Goal: Information Seeking & Learning: Check status

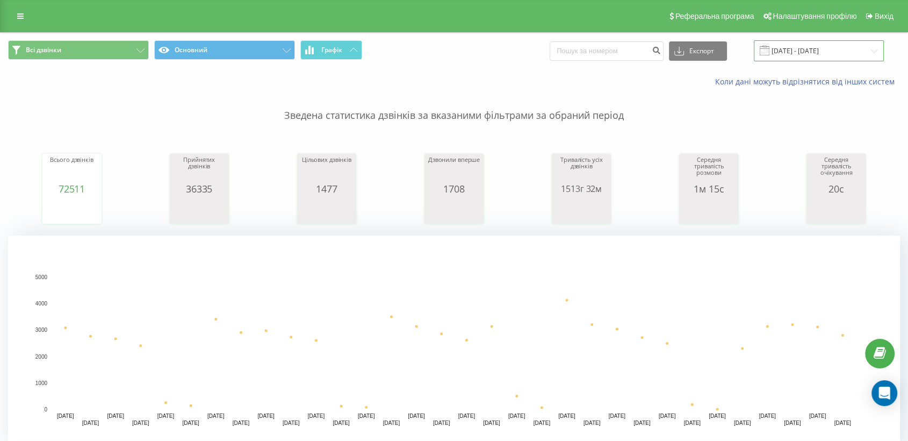
drag, startPoint x: 805, startPoint y: 50, endPoint x: 772, endPoint y: 61, distance: 35.0
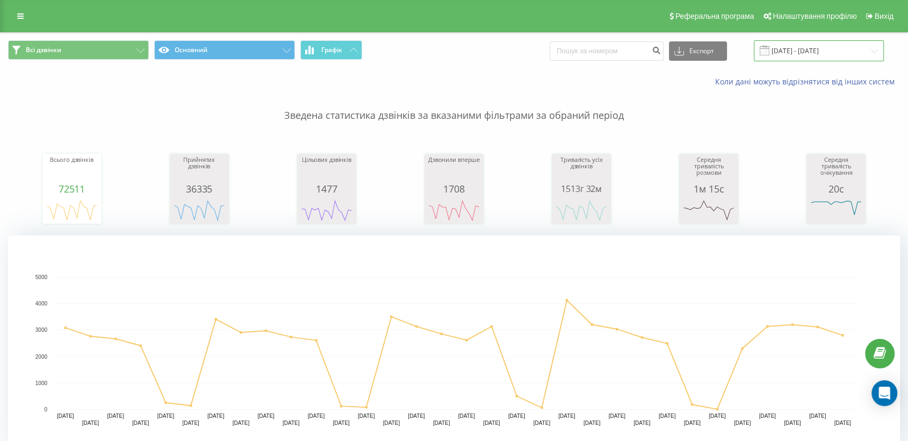
click at [803, 51] on input "25.03.2025 - 25.04.2025" at bounding box center [819, 50] width 130 height 21
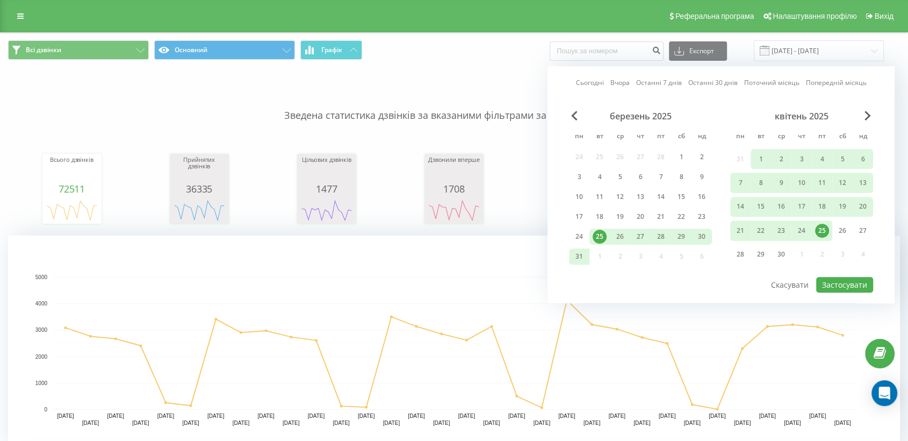
click at [599, 81] on link "Сьогодні" at bounding box center [590, 83] width 28 height 10
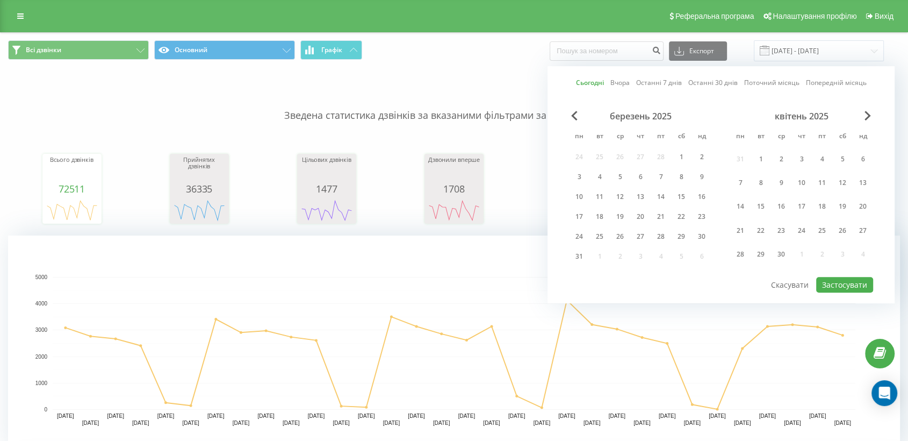
click at [840, 270] on div "березень 2025 пн вт ср чт пт сб нд 24 25 26 27 28 1 2 3 4 5 6 7 8 9 10 11 12 13…" at bounding box center [721, 193] width 304 height 165
drag, startPoint x: 838, startPoint y: 279, endPoint x: 791, endPoint y: 289, distance: 47.6
click at [835, 279] on button "Застосувати" at bounding box center [844, 285] width 57 height 16
type input "[DATE] - [DATE]"
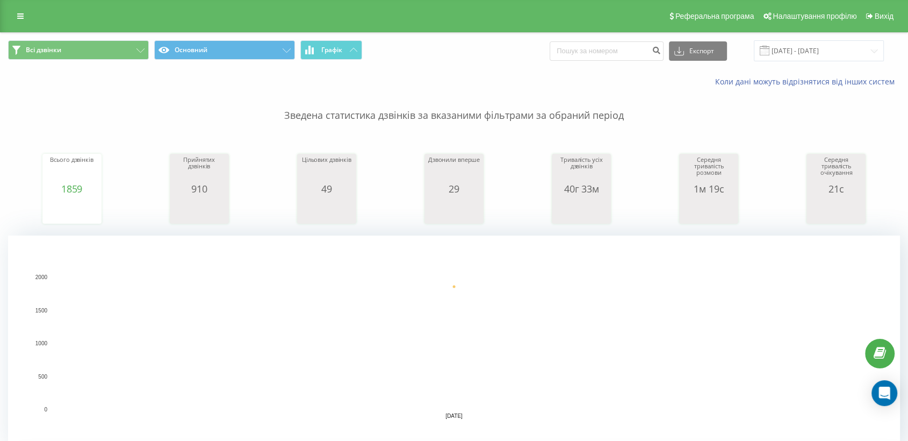
scroll to position [239, 0]
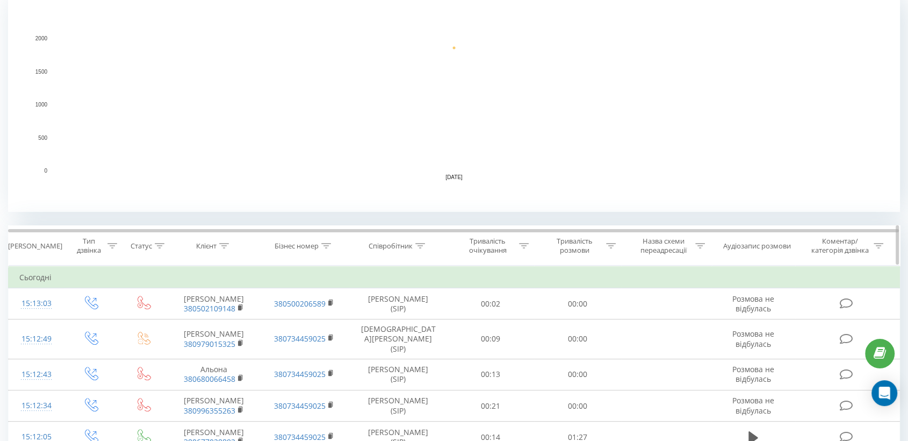
drag, startPoint x: 426, startPoint y: 247, endPoint x: 416, endPoint y: 243, distance: 10.4
click at [421, 246] on div "Співробітник" at bounding box center [398, 245] width 97 height 9
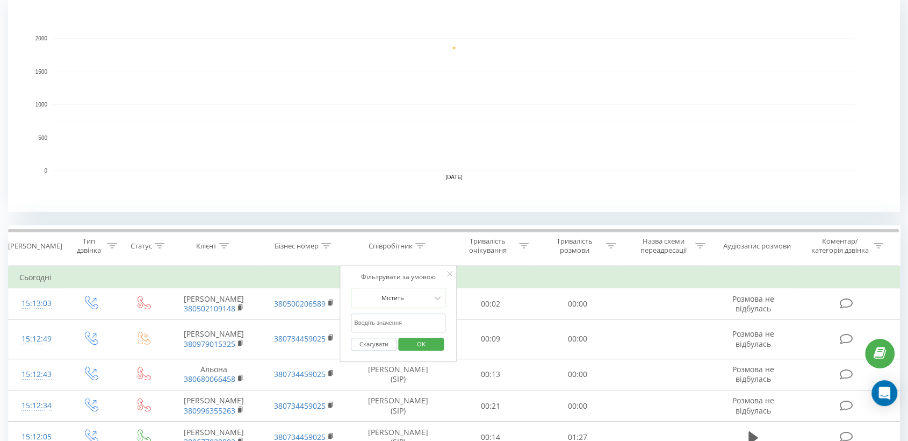
click at [379, 323] on input "text" at bounding box center [398, 322] width 95 height 19
type input "піль"
drag, startPoint x: 431, startPoint y: 340, endPoint x: 450, endPoint y: 387, distance: 50.7
click at [431, 340] on span "OK" at bounding box center [421, 343] width 30 height 17
